Goal: Check status: Check status

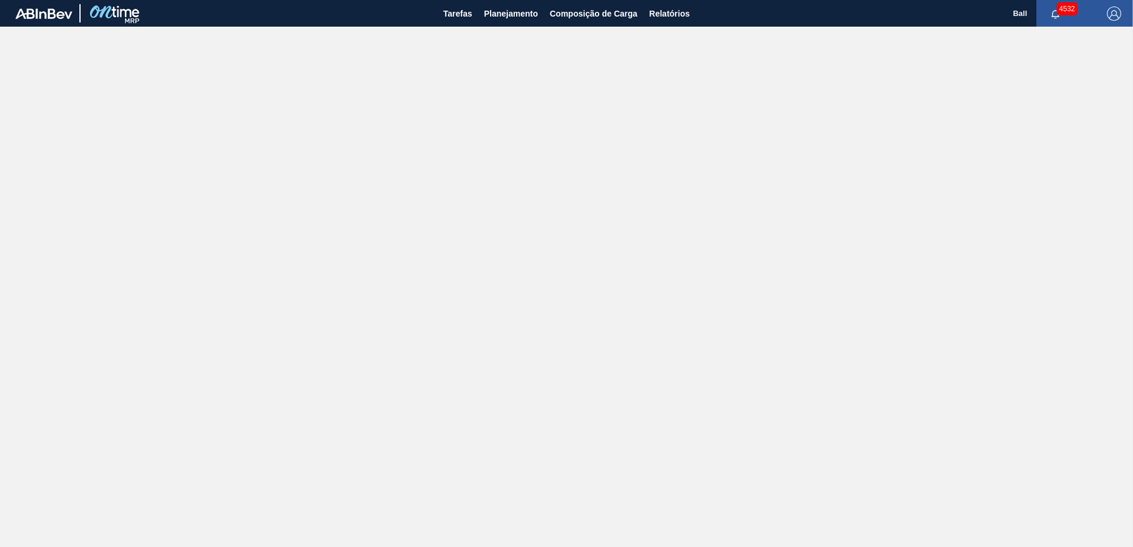
click at [1117, 11] on img "button" at bounding box center [1113, 14] width 14 height 14
click at [1062, 123] on li "Sair" at bounding box center [1079, 127] width 90 height 21
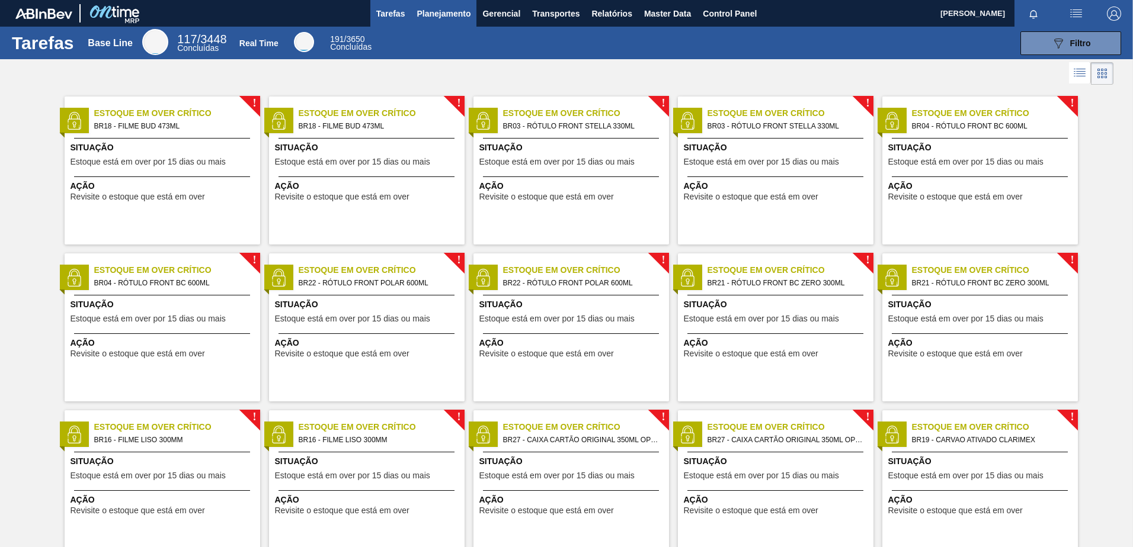
click at [447, 5] on button "Planejamento" at bounding box center [443, 13] width 66 height 27
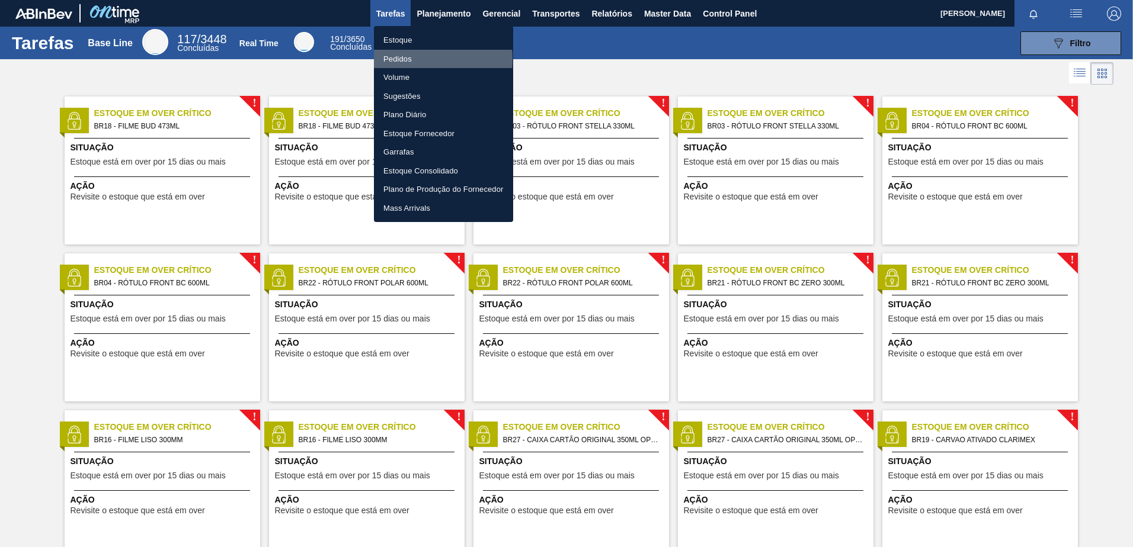
click at [400, 59] on li "Pedidos" at bounding box center [443, 59] width 139 height 19
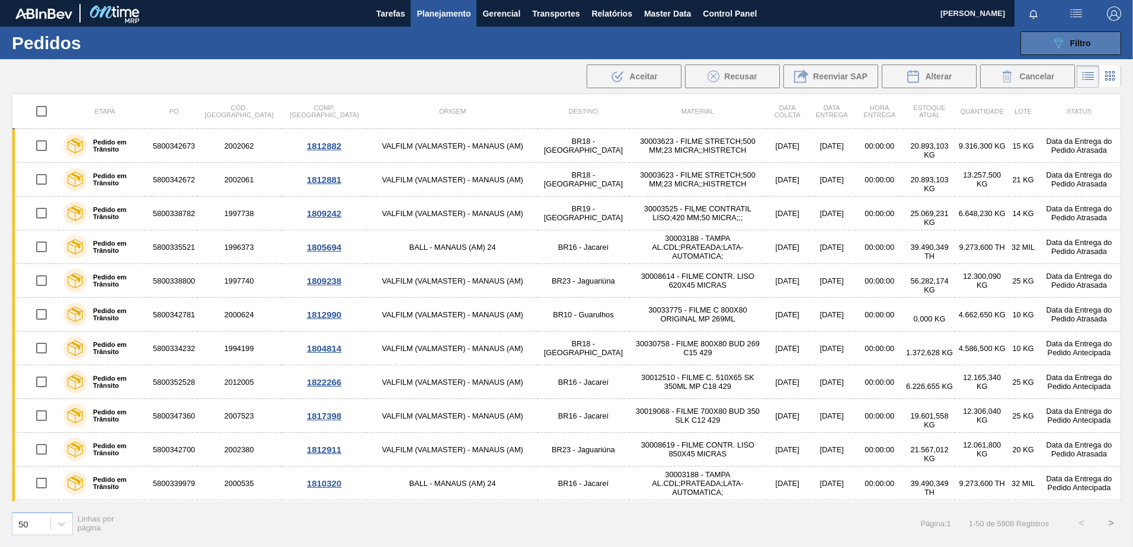
click at [1051, 49] on icon "089F7B8B-B2A5-4AFE-B5C0-19BA573D28AC" at bounding box center [1058, 43] width 14 height 14
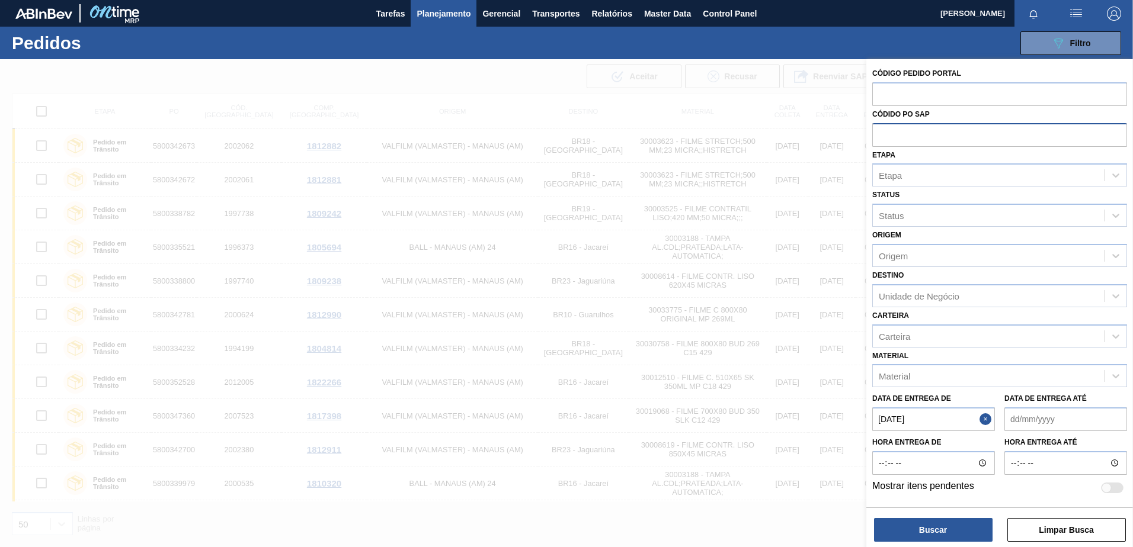
click at [900, 136] on input "text" at bounding box center [999, 134] width 255 height 23
type input "5800373395"
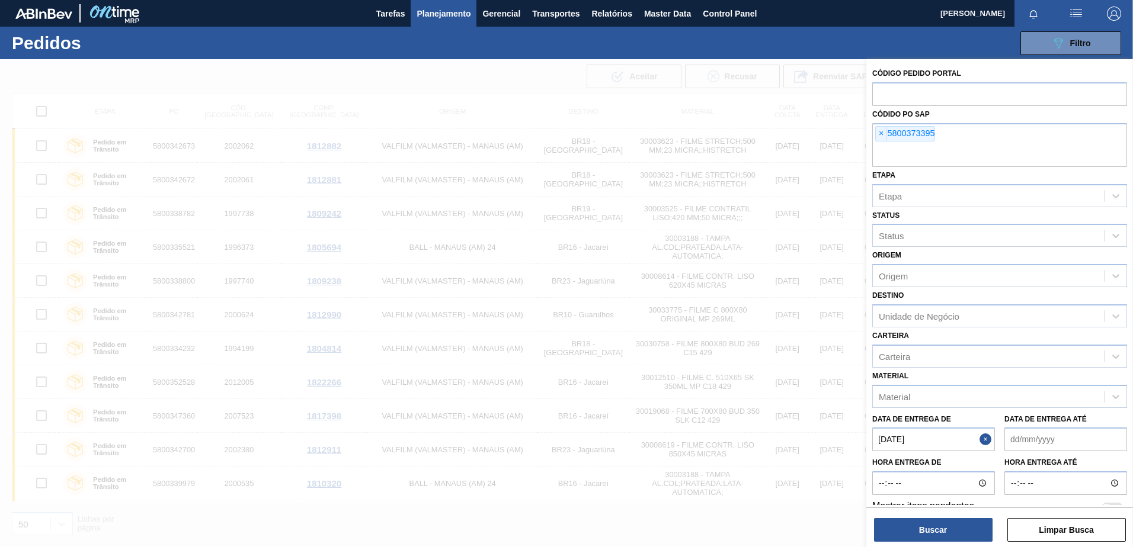
click at [982, 436] on button "Close" at bounding box center [986, 440] width 15 height 24
click at [935, 524] on button "Buscar" at bounding box center [933, 530] width 118 height 24
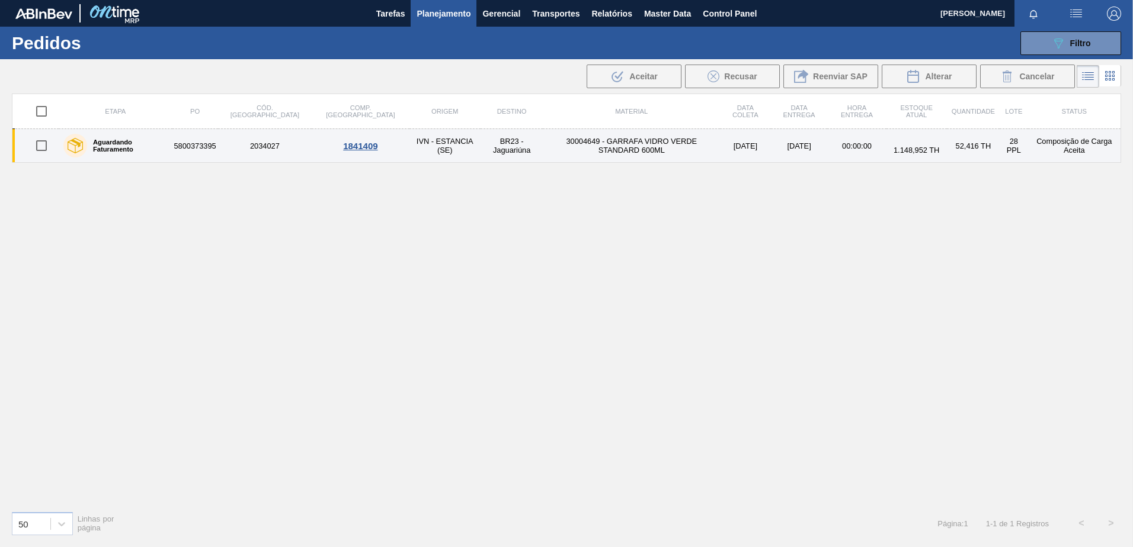
click at [313, 143] on div "1841409" at bounding box center [360, 146] width 94 height 10
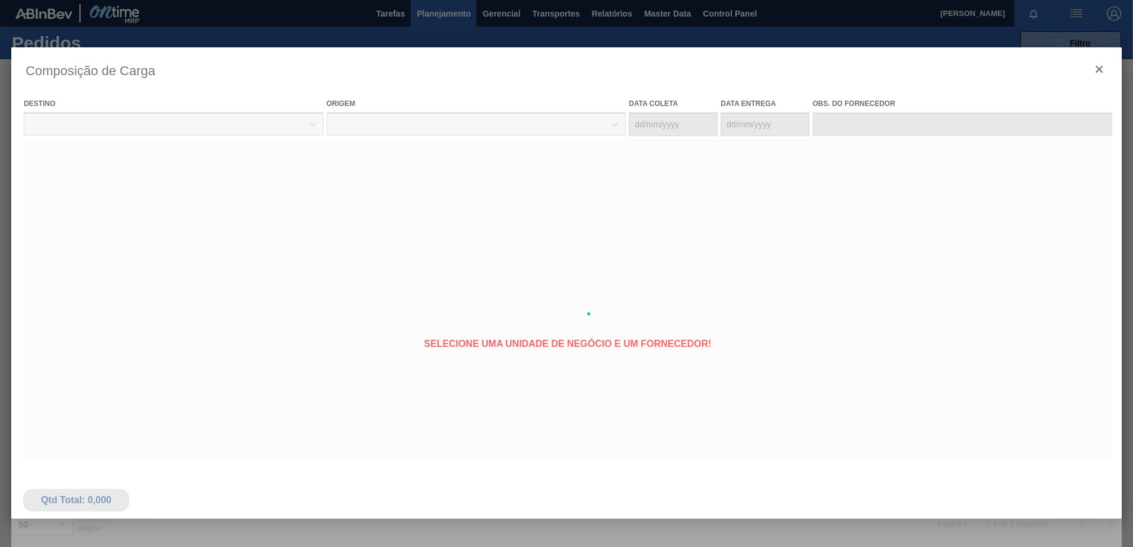
type coleta "03/10/2025"
type Entrega "04/10/2025"
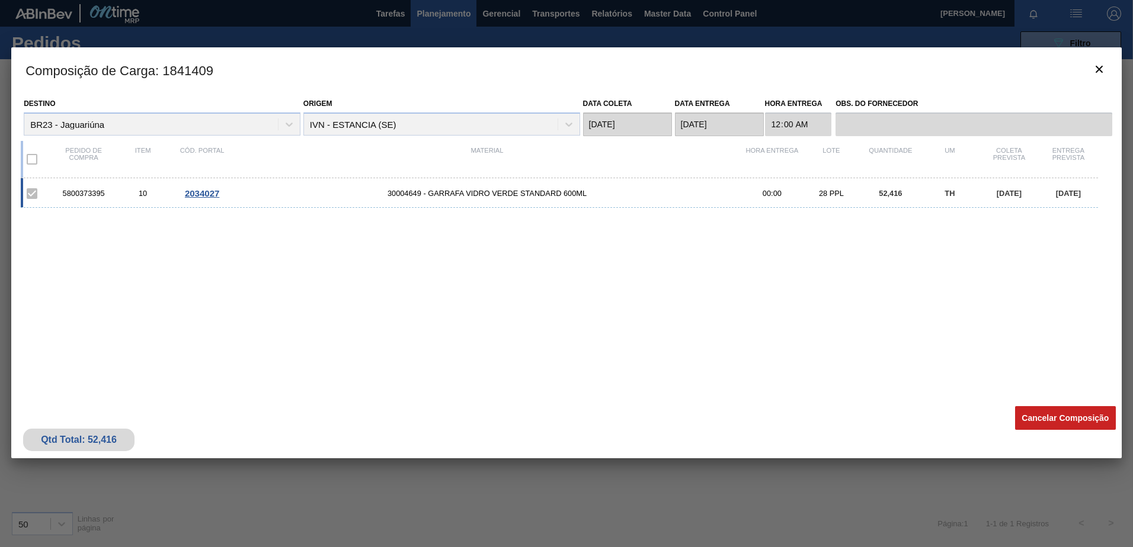
click at [200, 194] on span "2034027" at bounding box center [202, 193] width 34 height 10
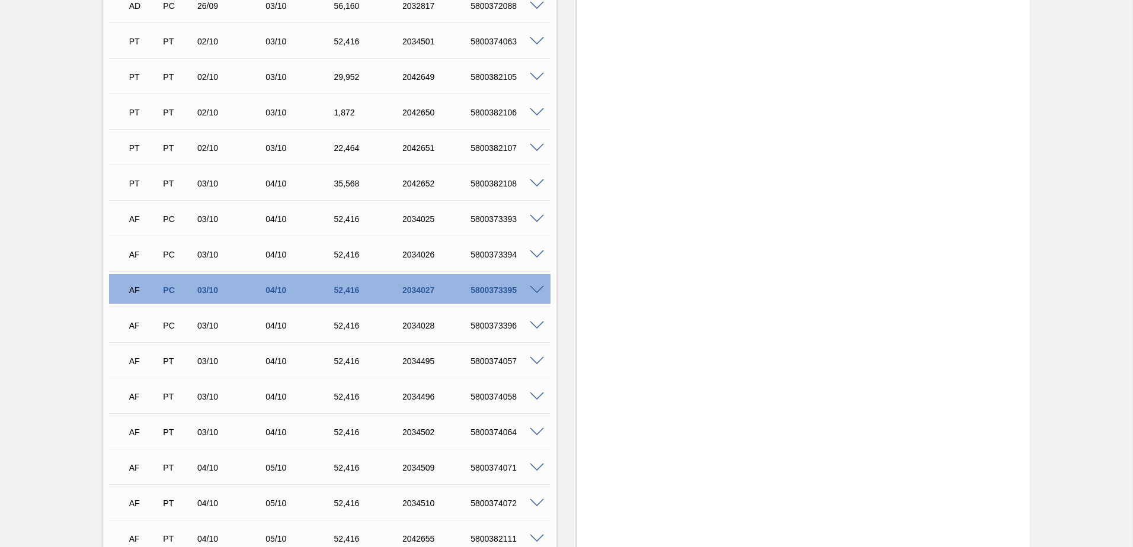
scroll to position [1422, 0]
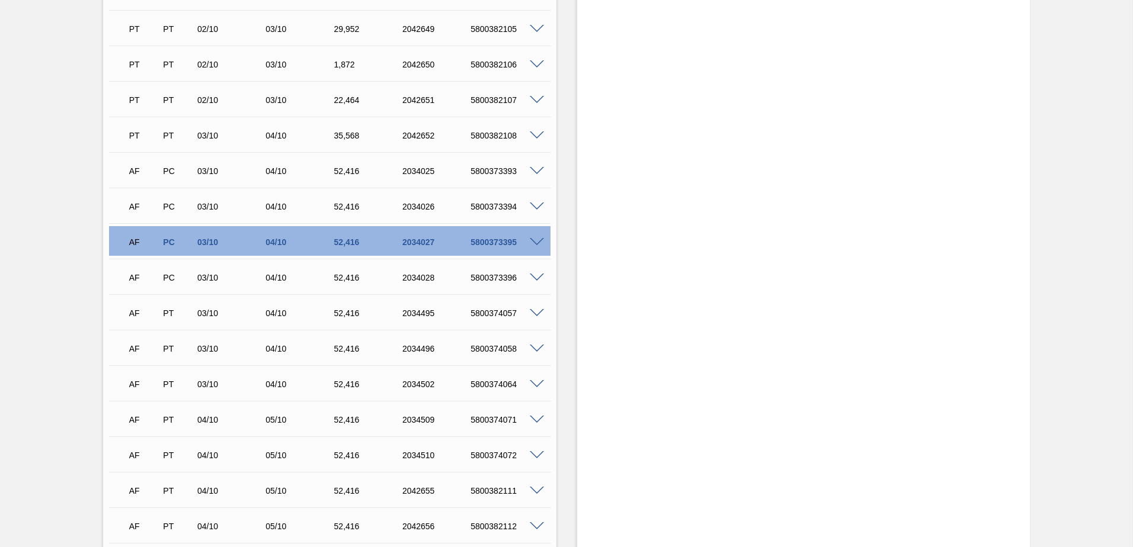
click at [538, 242] on span at bounding box center [537, 242] width 14 height 9
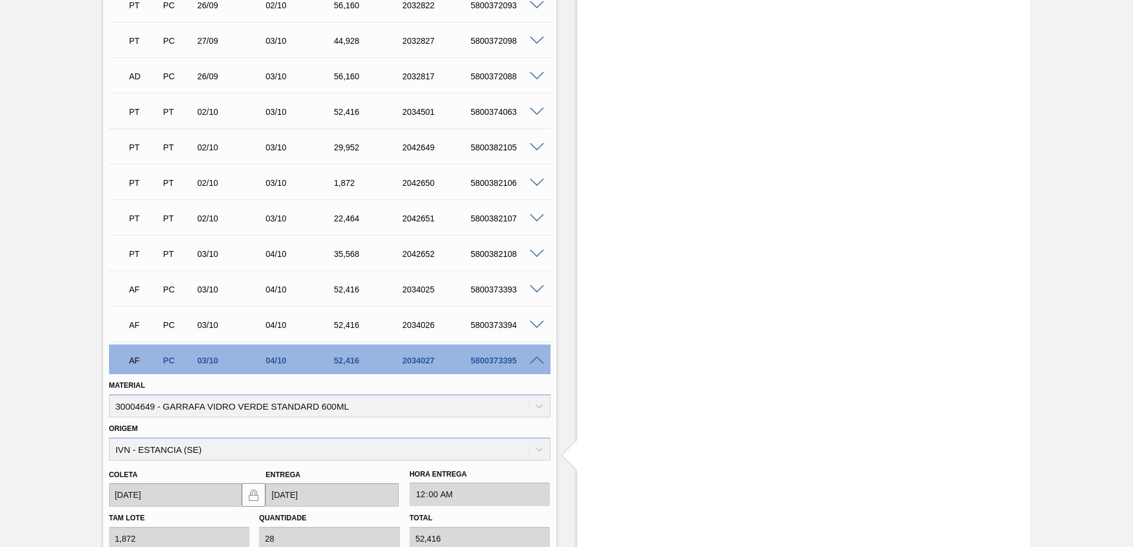
scroll to position [1303, 0]
click at [541, 361] on span at bounding box center [537, 361] width 14 height 9
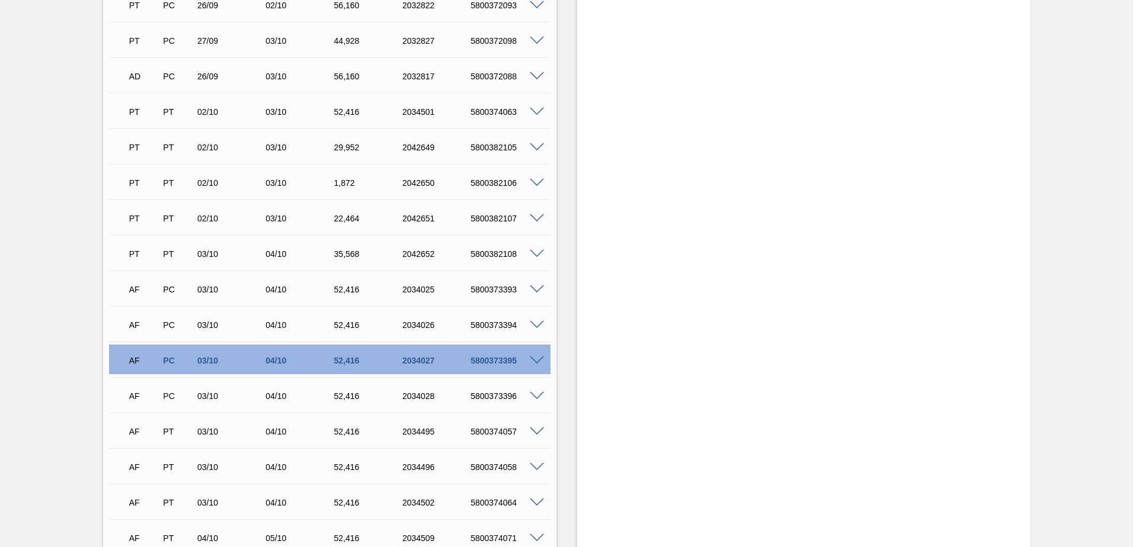
click at [541, 317] on div "AF PC 03/10 04/10 52,416 2034026 5800373394" at bounding box center [329, 324] width 441 height 30
click at [535, 323] on span at bounding box center [537, 325] width 14 height 9
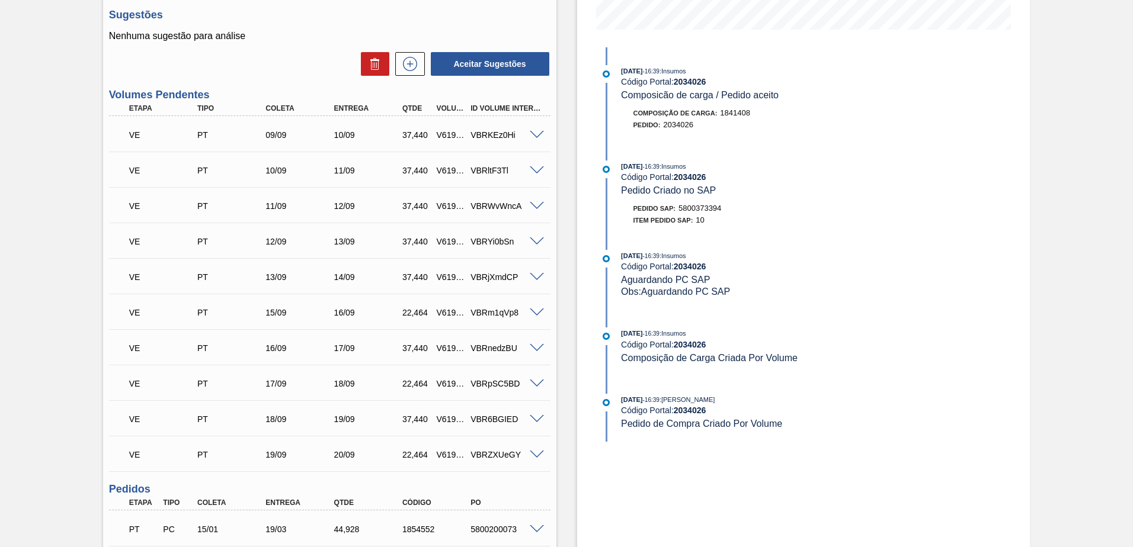
scroll to position [296, 0]
